Goal: Task Accomplishment & Management: Manage account settings

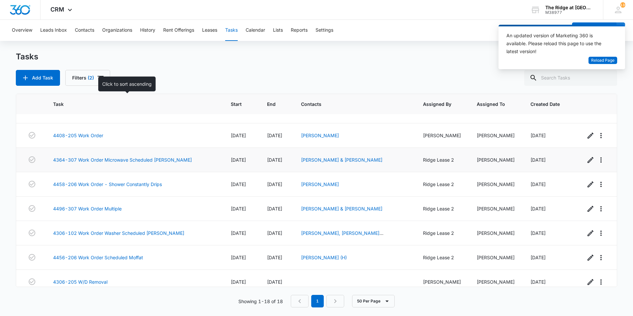
scroll to position [267, 0]
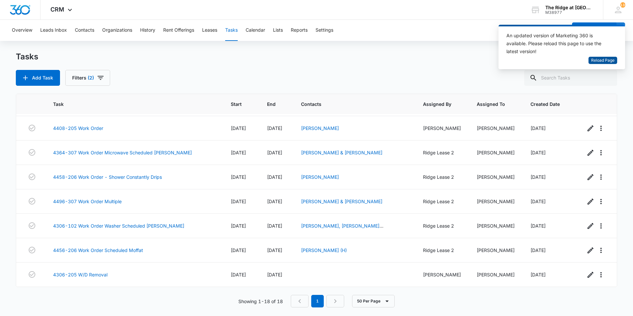
click at [600, 60] on span "Reload Page" at bounding box center [602, 60] width 23 height 6
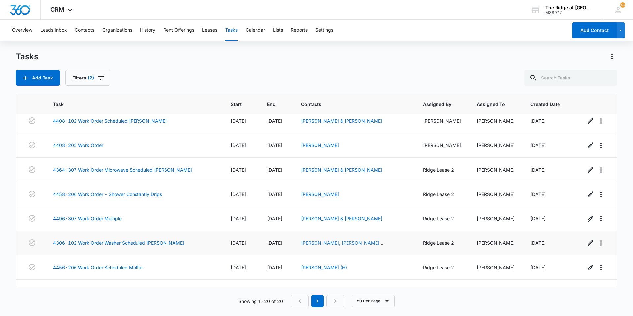
scroll to position [217, 0]
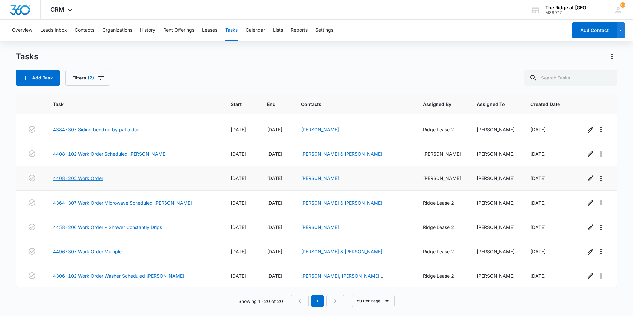
click at [60, 177] on link "4408-205 Work Order" at bounding box center [78, 178] width 50 height 7
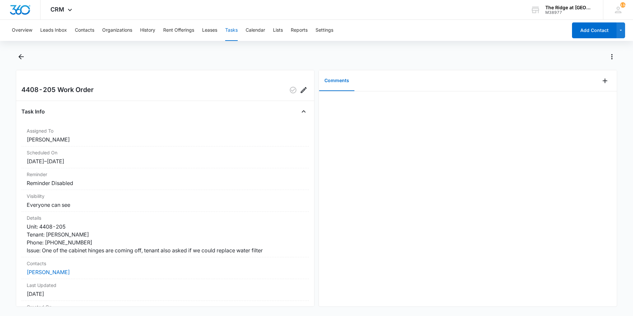
click at [11, 53] on main "4408-205 Work Order Task Info Assigned To Ricardo Marin Scheduled On 8/25/25 – …" at bounding box center [316, 182] width 633 height 263
click at [17, 55] on icon "Back" at bounding box center [21, 57] width 8 height 8
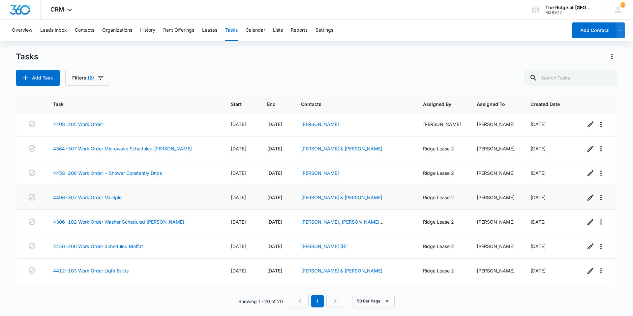
scroll to position [315, 0]
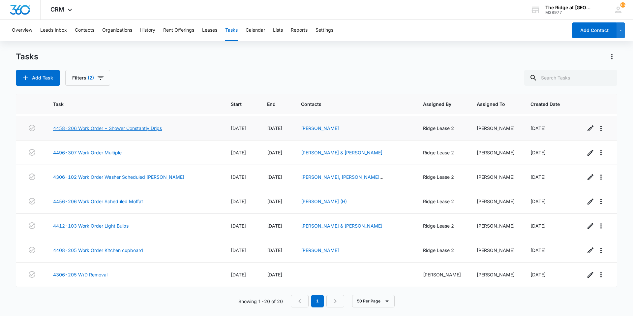
click at [156, 128] on link "4458-206 Work Order - Shower Constantly Drips" at bounding box center [107, 128] width 109 height 7
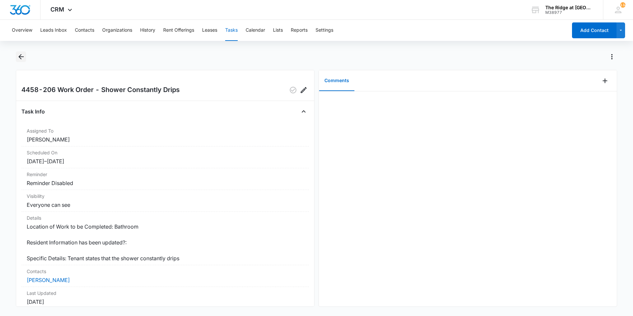
click at [20, 59] on icon "Back" at bounding box center [21, 57] width 8 height 8
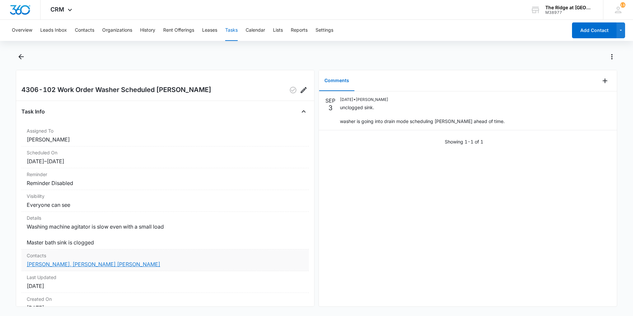
click at [72, 263] on link "[PERSON_NAME], [PERSON_NAME] [PERSON_NAME]" at bounding box center [93, 264] width 133 height 7
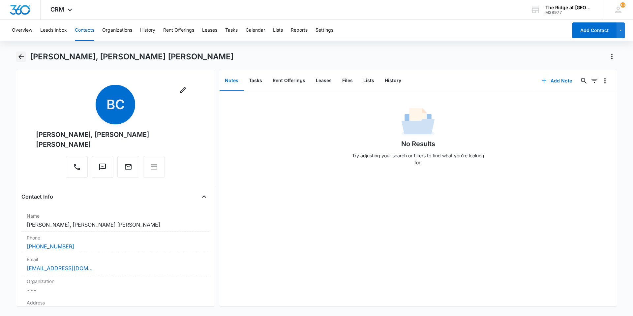
click at [25, 60] on button "Back" at bounding box center [21, 56] width 10 height 11
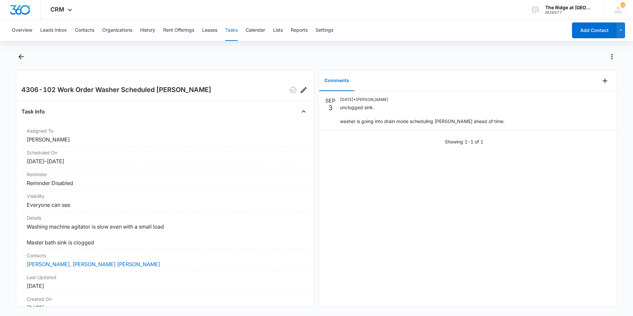
drag, startPoint x: 620, startPoint y: 71, endPoint x: 610, endPoint y: 85, distance: 16.9
drag, startPoint x: 610, startPoint y: 85, endPoint x: 604, endPoint y: 78, distance: 8.6
click at [604, 78] on button "Add Comment" at bounding box center [604, 80] width 11 height 11
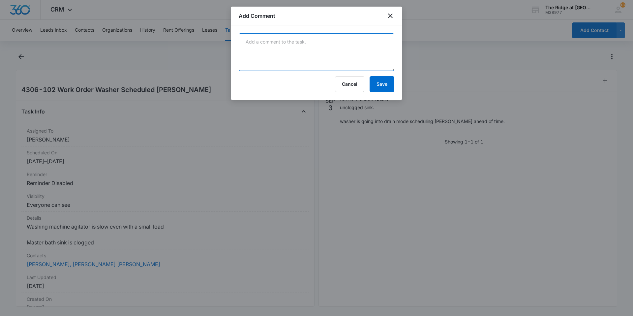
click at [383, 56] on textarea at bounding box center [317, 52] width 156 height 38
click at [340, 59] on textarea "manweiler Scheduled for 9/" at bounding box center [317, 52] width 156 height 38
type textarea "manweiler Scheduled for 9/8/25"
click at [377, 89] on button "Save" at bounding box center [381, 84] width 25 height 16
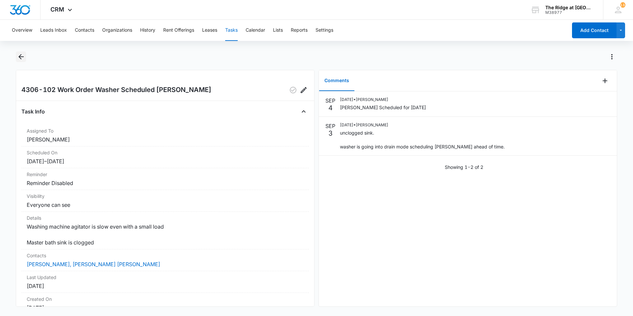
click at [16, 57] on button "Back" at bounding box center [21, 56] width 10 height 11
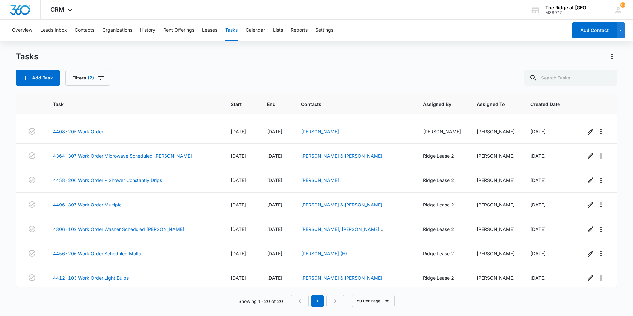
scroll to position [264, 0]
click at [127, 181] on link "4458-206 Work Order - Shower Constantly Drips" at bounding box center [107, 179] width 109 height 7
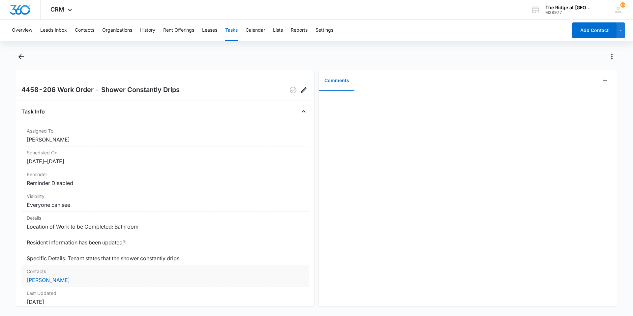
click at [30, 276] on dd "[PERSON_NAME]" at bounding box center [165, 280] width 277 height 8
click at [33, 280] on link "[PERSON_NAME]" at bounding box center [48, 279] width 43 height 7
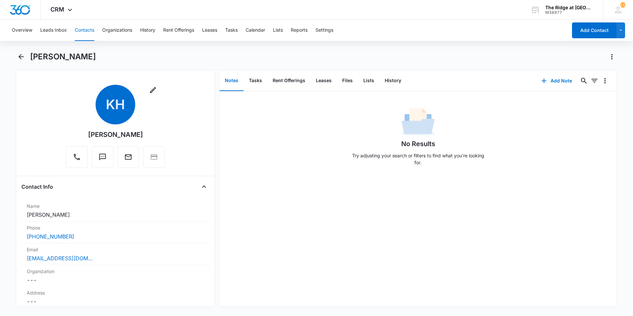
click at [27, 56] on div "[PERSON_NAME]" at bounding box center [316, 60] width 601 height 18
click at [24, 57] on icon "Back" at bounding box center [21, 57] width 8 height 8
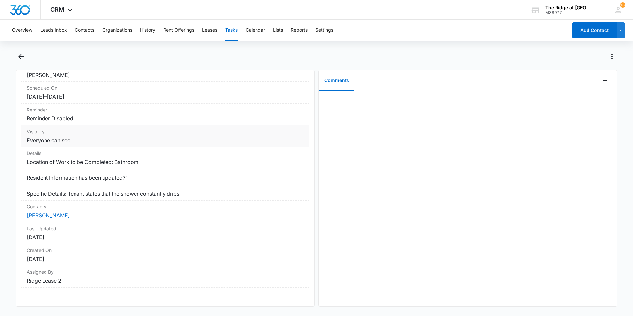
scroll to position [70, 0]
click at [24, 57] on icon "Back" at bounding box center [21, 57] width 8 height 8
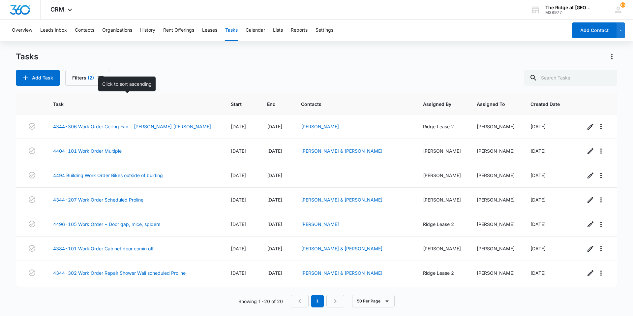
drag, startPoint x: 106, startPoint y: 173, endPoint x: 108, endPoint y: 95, distance: 78.5
click at [108, 95] on th "Task" at bounding box center [134, 104] width 178 height 20
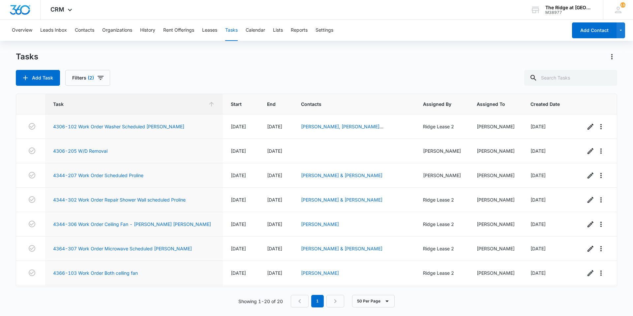
drag, startPoint x: 97, startPoint y: 91, endPoint x: 124, endPoint y: 69, distance: 34.9
click at [124, 69] on div "Tasks Add Task Filters (2)" at bounding box center [316, 68] width 601 height 34
click at [223, 106] on th "Start" at bounding box center [241, 104] width 36 height 20
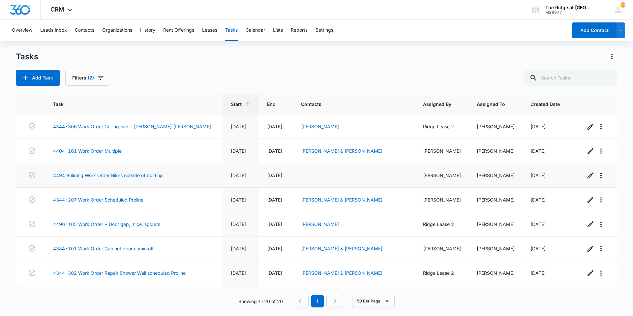
click at [231, 174] on span "08/07/25" at bounding box center [238, 175] width 15 height 6
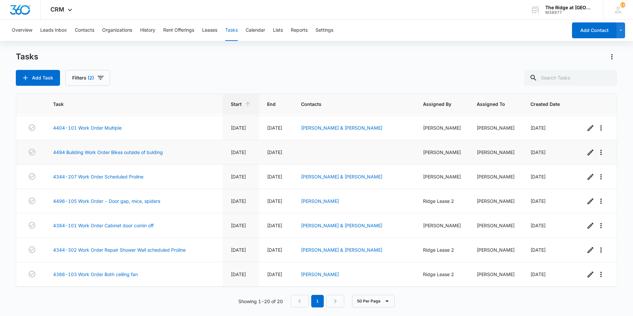
scroll to position [33, 0]
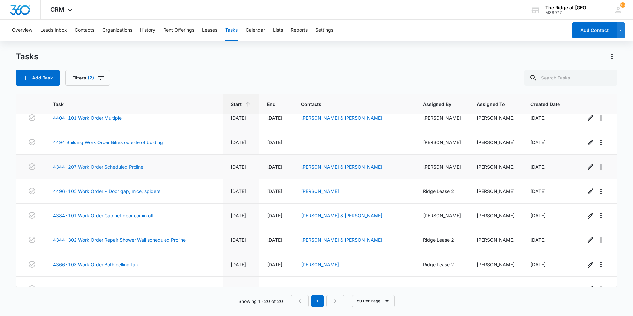
click at [138, 166] on link "4344-207 Work Order Scheduled Proline" at bounding box center [98, 166] width 90 height 7
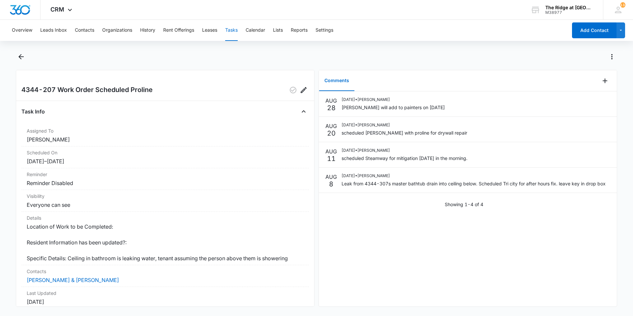
drag, startPoint x: 512, startPoint y: 255, endPoint x: 596, endPoint y: 87, distance: 187.5
click at [599, 87] on div at bounding box center [607, 80] width 17 height 21
click at [599, 85] on button "Add Comment" at bounding box center [604, 80] width 11 height 11
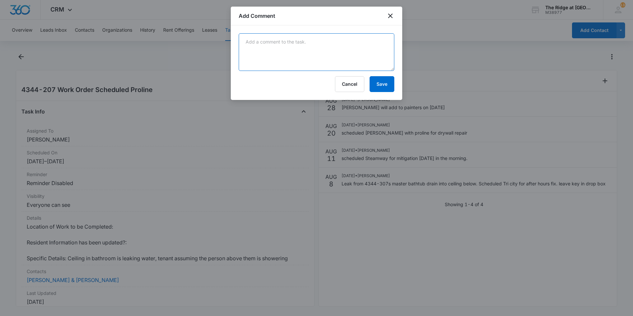
click at [364, 51] on textarea at bounding box center [317, 52] width 156 height 38
type textarea "proline addressed paint"
click at [385, 80] on button "Save" at bounding box center [381, 84] width 25 height 16
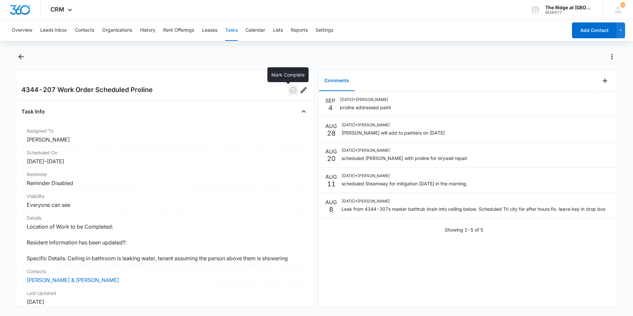
click at [289, 88] on icon "button" at bounding box center [293, 90] width 8 height 8
click at [18, 55] on icon "Back" at bounding box center [21, 57] width 8 height 8
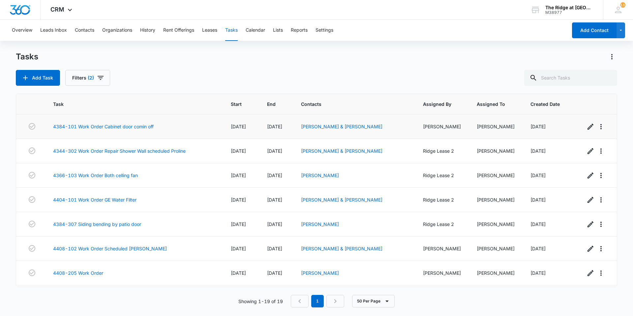
scroll to position [99, 0]
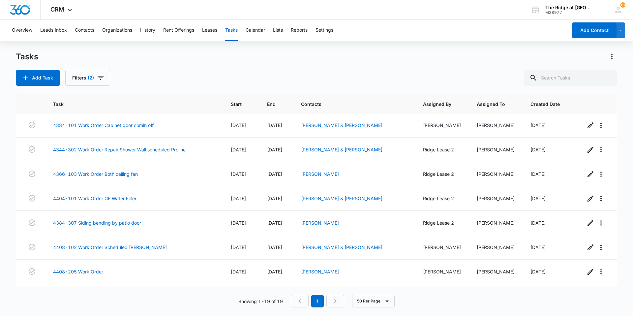
drag, startPoint x: 130, startPoint y: 172, endPoint x: 180, endPoint y: 77, distance: 107.9
click at [180, 77] on div "Add Task Filters (2)" at bounding box center [316, 78] width 601 height 16
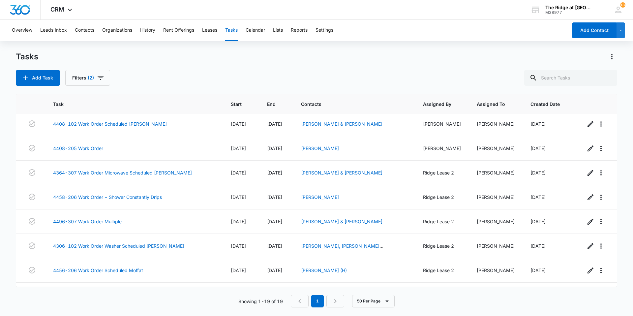
scroll to position [159, 0]
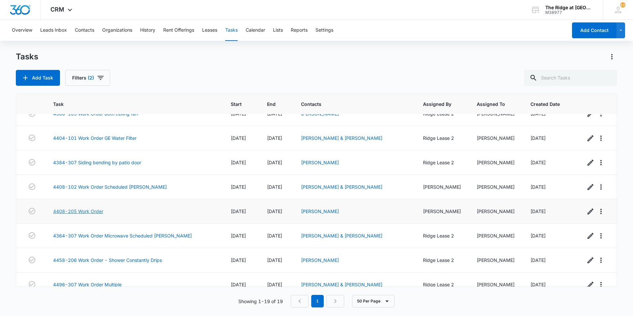
click at [94, 212] on link "4408-205 Work Order" at bounding box center [78, 211] width 50 height 7
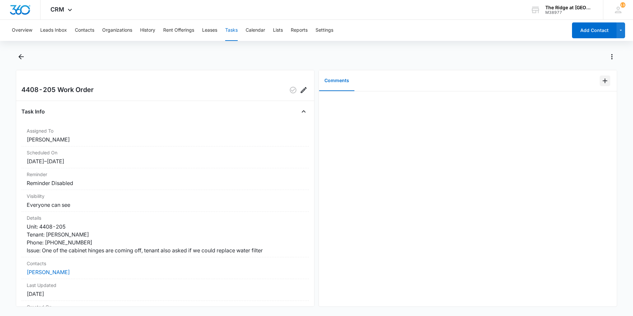
click at [605, 83] on button "Add Comment" at bounding box center [604, 80] width 11 height 11
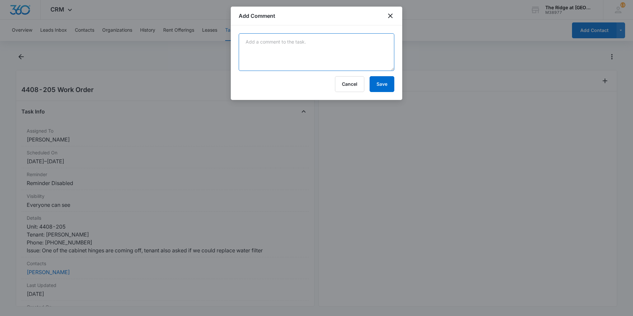
click at [361, 47] on textarea at bounding box center [317, 52] width 156 height 38
click at [382, 64] on textarea "remounted cabinet" at bounding box center [317, 52] width 156 height 38
type textarea "remounted cabinet and replaced water filter"
click at [374, 88] on button "Save" at bounding box center [381, 84] width 25 height 16
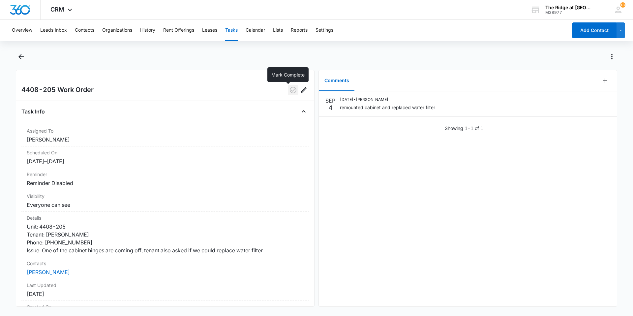
click at [292, 90] on icon "button" at bounding box center [293, 90] width 8 height 8
click at [332, 155] on div "SEP 4 09/04/2025 • Ricardo Marin remounted cabinet and replaced water filter Sh…" at bounding box center [468, 198] width 298 height 215
click at [22, 55] on icon "Back" at bounding box center [21, 57] width 8 height 8
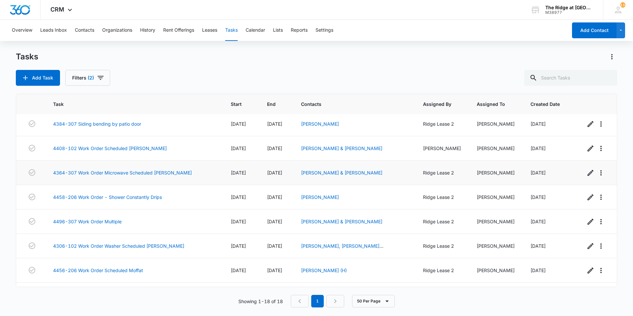
scroll to position [267, 0]
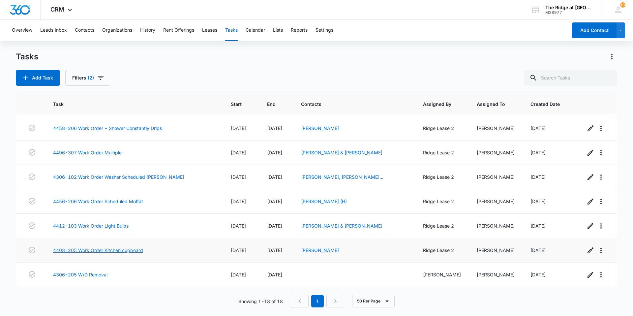
click at [100, 247] on link "4408-205 Work Order Kitchen cupboard" at bounding box center [98, 250] width 90 height 7
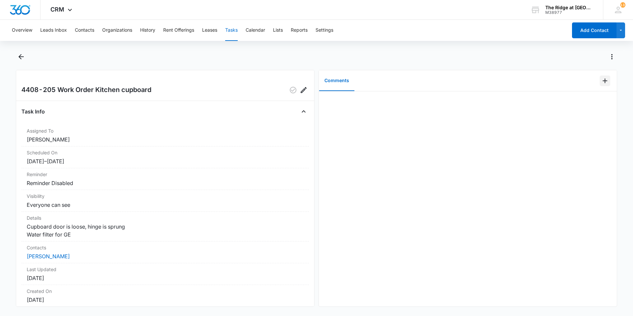
click at [601, 83] on icon "Add Comment" at bounding box center [605, 81] width 8 height 8
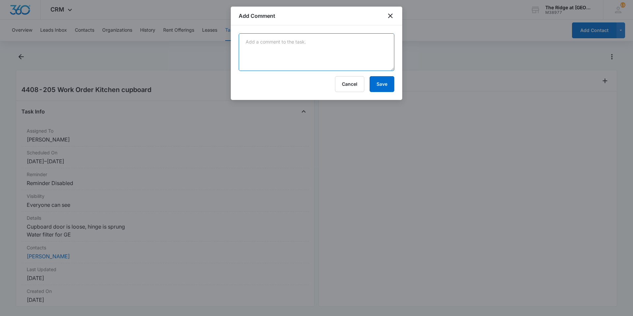
click at [385, 49] on textarea at bounding box center [317, 52] width 156 height 38
type textarea "duplicate w/o"
click at [384, 87] on button "Save" at bounding box center [381, 84] width 25 height 16
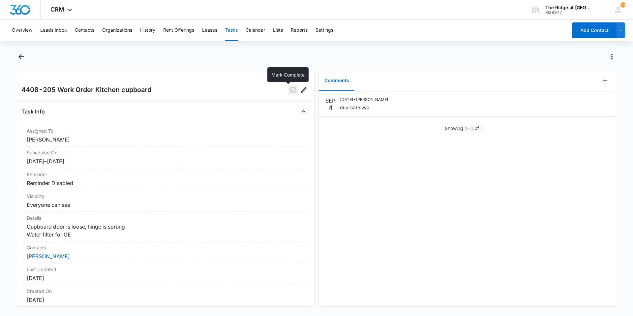
click at [291, 94] on button "button" at bounding box center [293, 90] width 11 height 11
click at [22, 54] on icon "Back" at bounding box center [21, 57] width 8 height 8
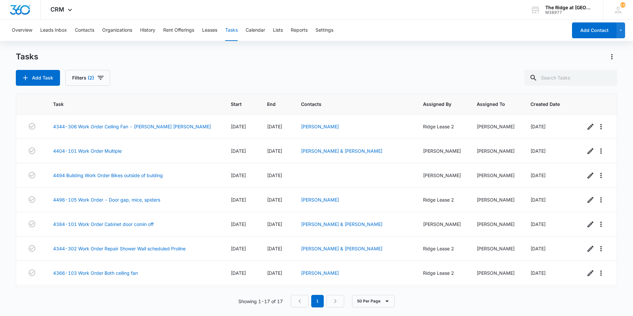
click at [171, 76] on div "Add Task Filters (2)" at bounding box center [316, 78] width 601 height 16
click at [160, 78] on div "Add Task Filters (2)" at bounding box center [316, 78] width 601 height 16
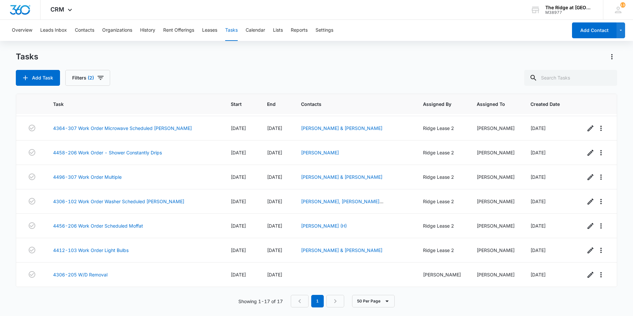
scroll to position [110, 0]
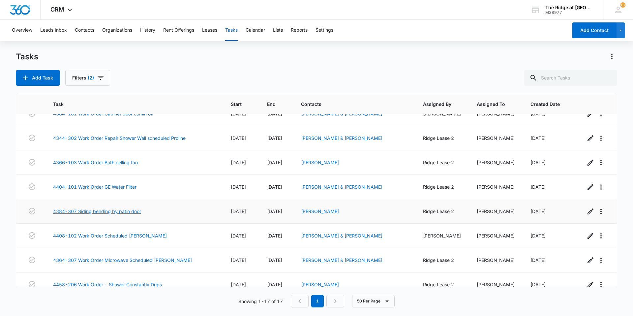
click at [122, 214] on link "4384-307 Siding bending by patio door" at bounding box center [97, 211] width 88 height 7
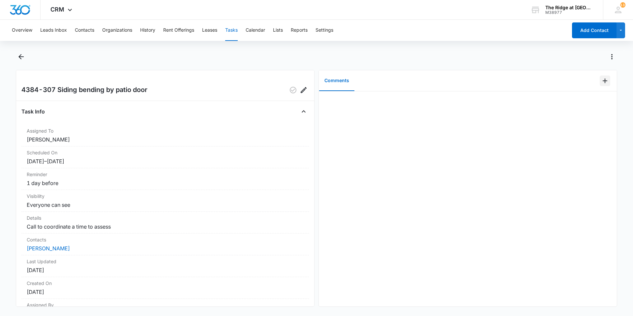
click at [600, 86] on button "Add Comment" at bounding box center [604, 80] width 11 height 11
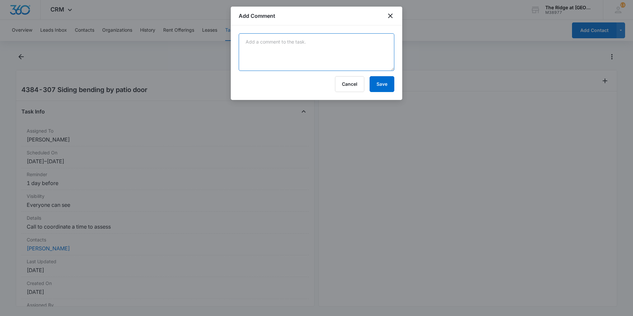
click at [349, 62] on textarea at bounding box center [317, 52] width 156 height 38
type textarea "Journey warranty having a look"
click at [356, 80] on button "Cancel" at bounding box center [349, 84] width 29 height 16
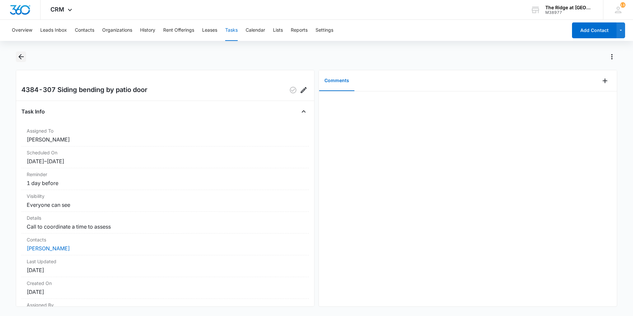
click at [18, 55] on icon "Back" at bounding box center [21, 57] width 8 height 8
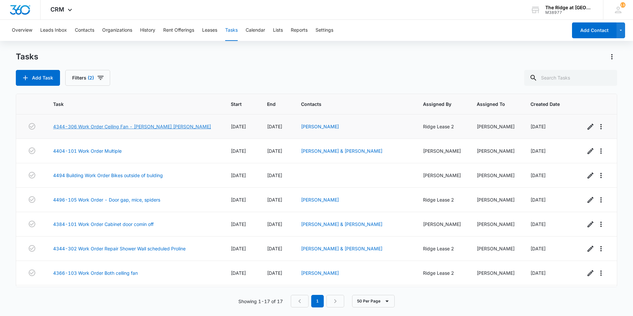
click at [146, 125] on link "4344-306 Work Order Ceiling Fan - [PERSON_NAME] [PERSON_NAME]" at bounding box center [132, 126] width 158 height 7
